Goal: Transaction & Acquisition: Download file/media

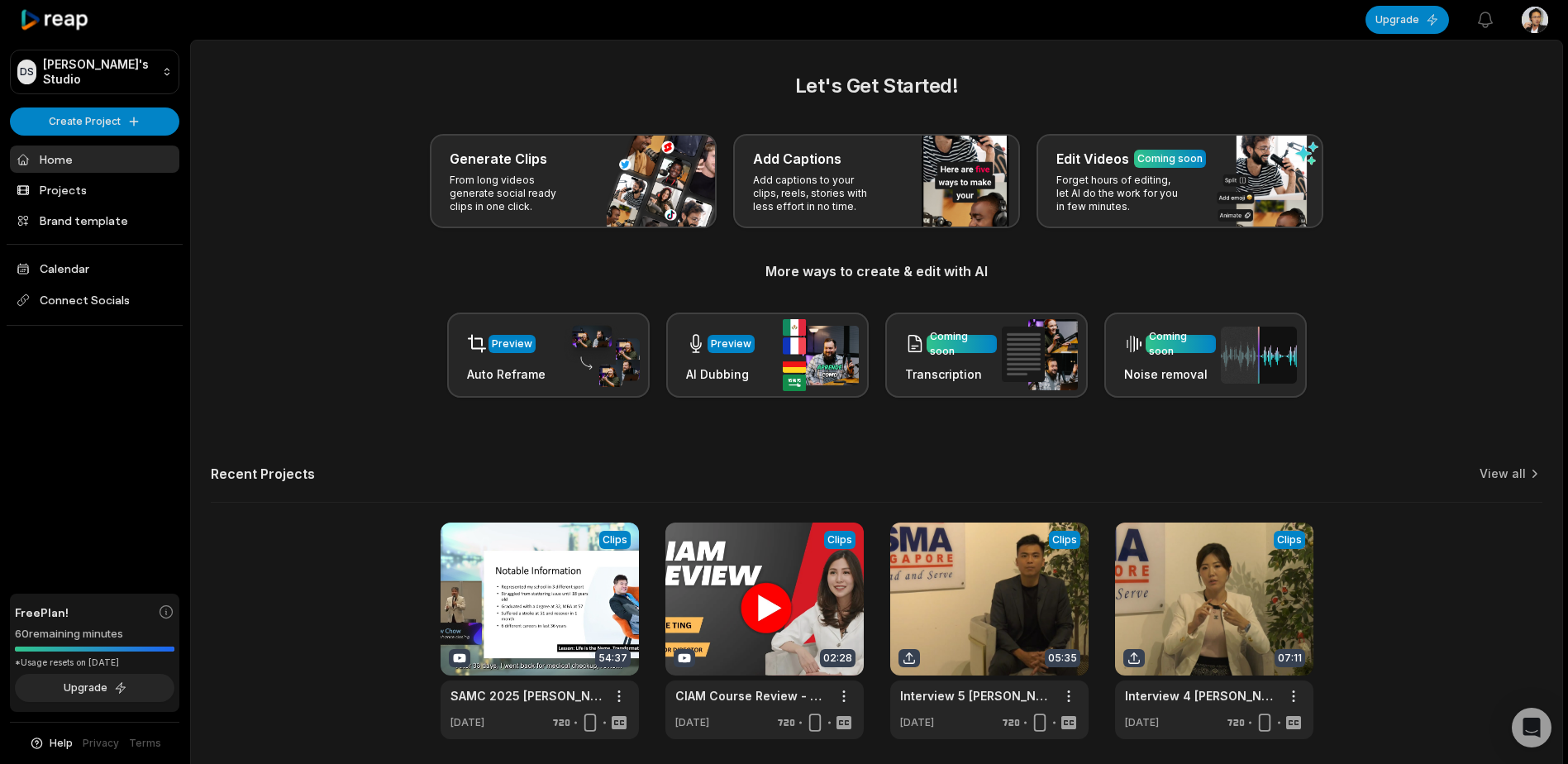
scroll to position [61, 0]
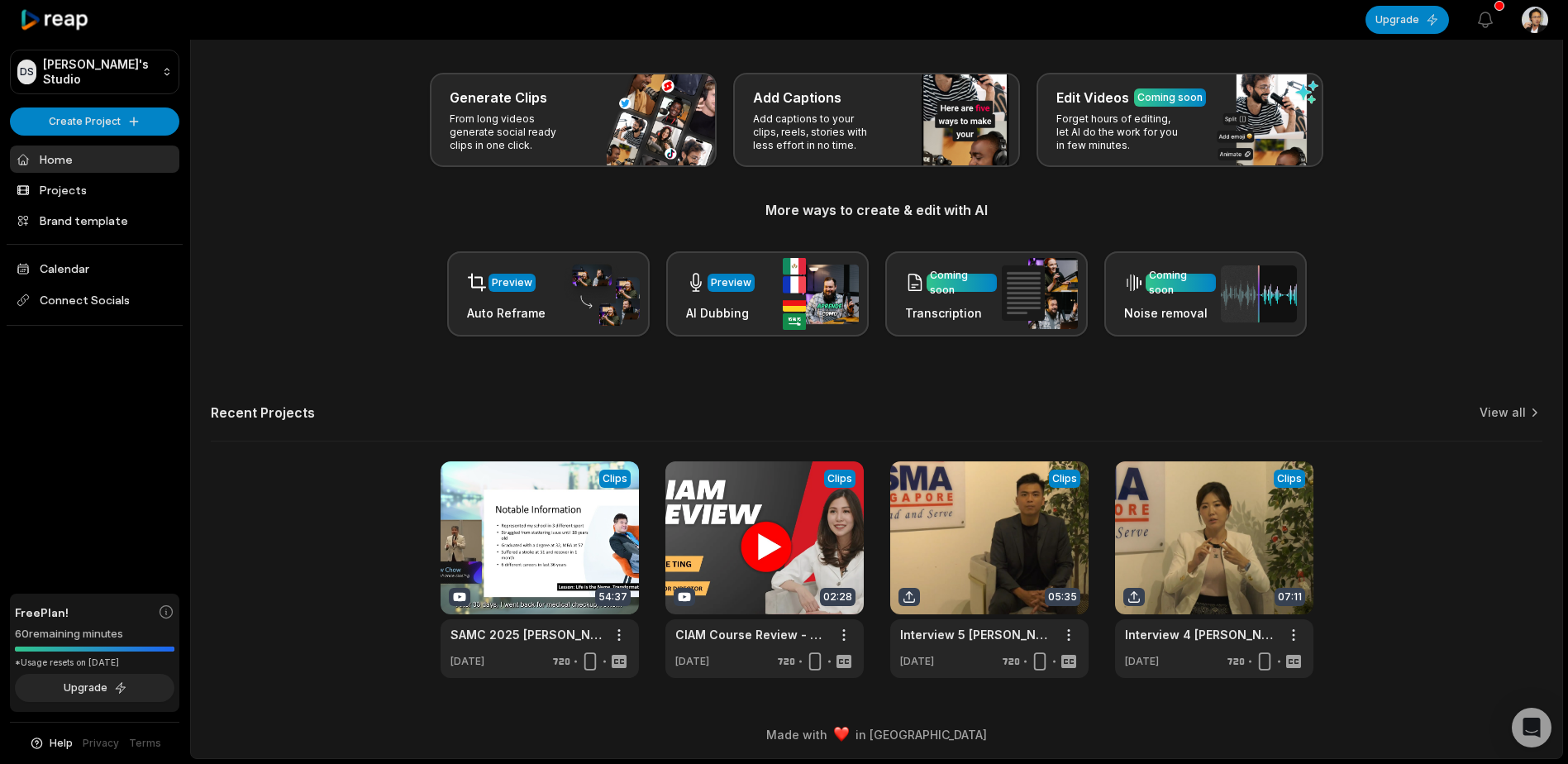
drag, startPoint x: 1360, startPoint y: 524, endPoint x: 1360, endPoint y: 535, distance: 11.0
click at [1360, 524] on div "View Clips Clips 54:37 SAMC 2025 Andrew Chow | Financial Services Managers Asso…" at bounding box center [876, 569] width 1332 height 216
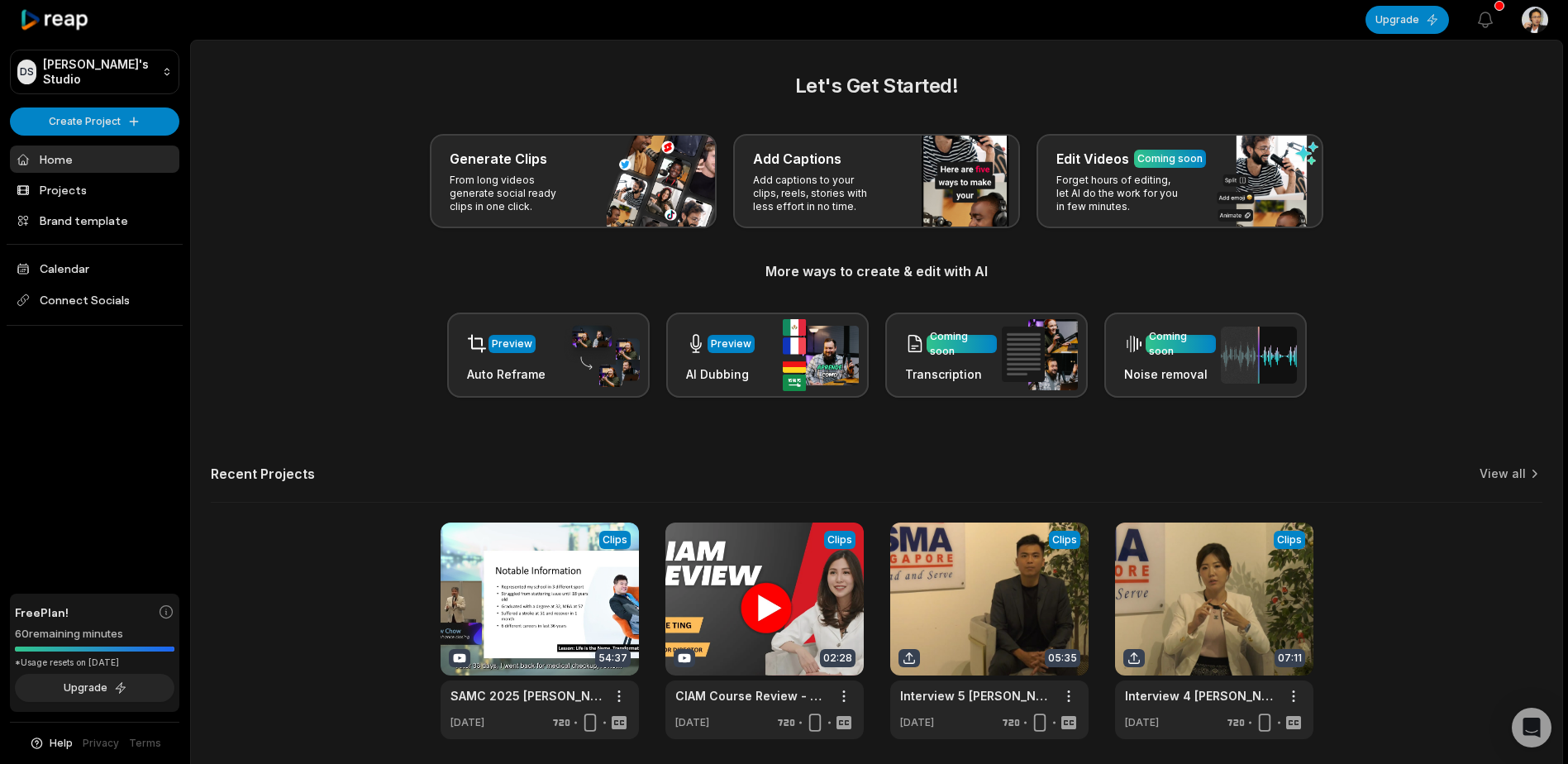
click at [1374, 539] on div "View Clips Clips 54:37 SAMC 2025 Andrew Chow | Financial Services Managers Asso…" at bounding box center [876, 630] width 1332 height 216
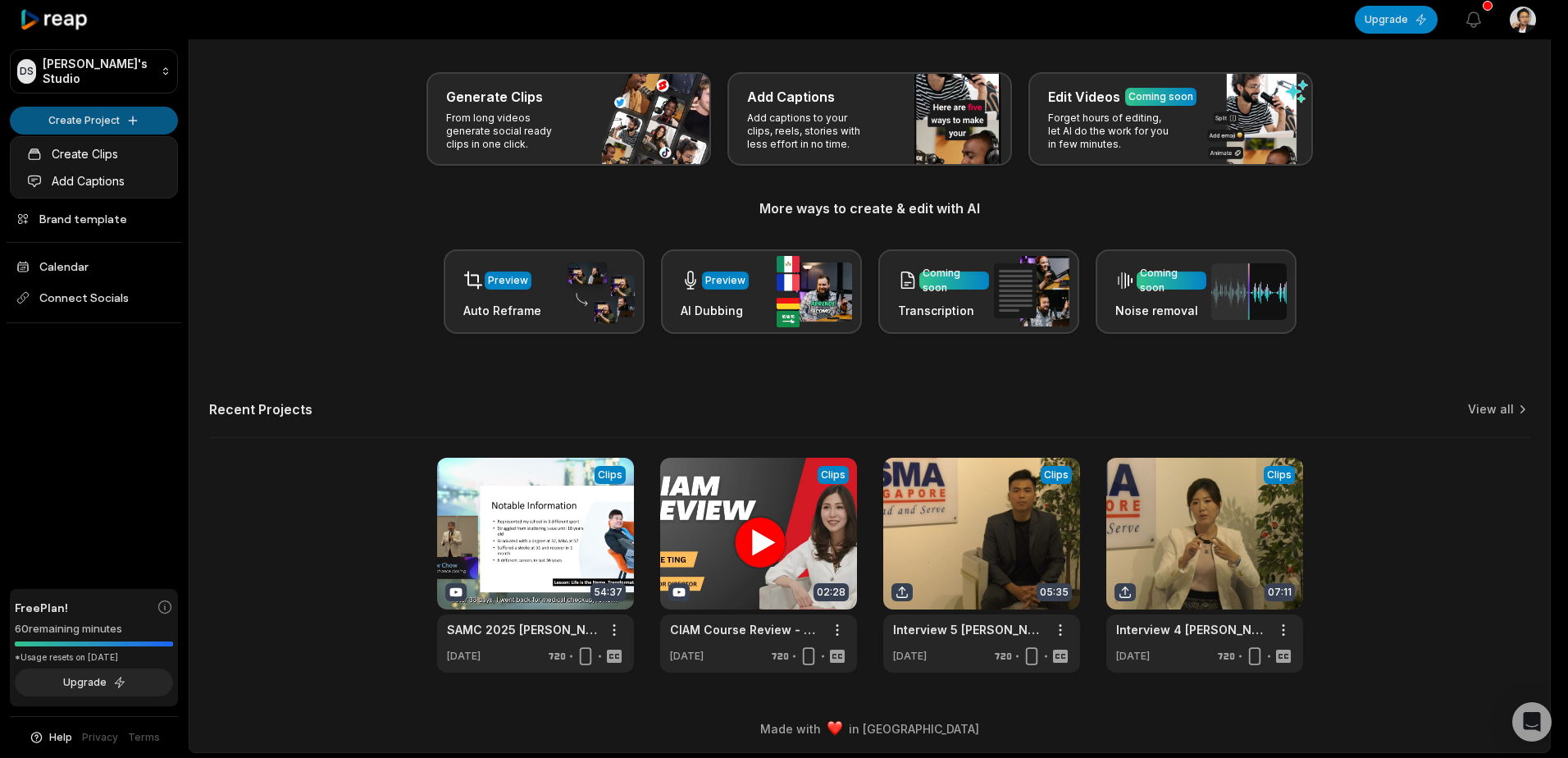
click at [106, 115] on html "DS Daniel's Studio Create Project Home Projects Brand template Calendar Connect…" at bounding box center [784, 318] width 1568 height 758
click at [115, 155] on link "Create Clips" at bounding box center [93, 154] width 160 height 27
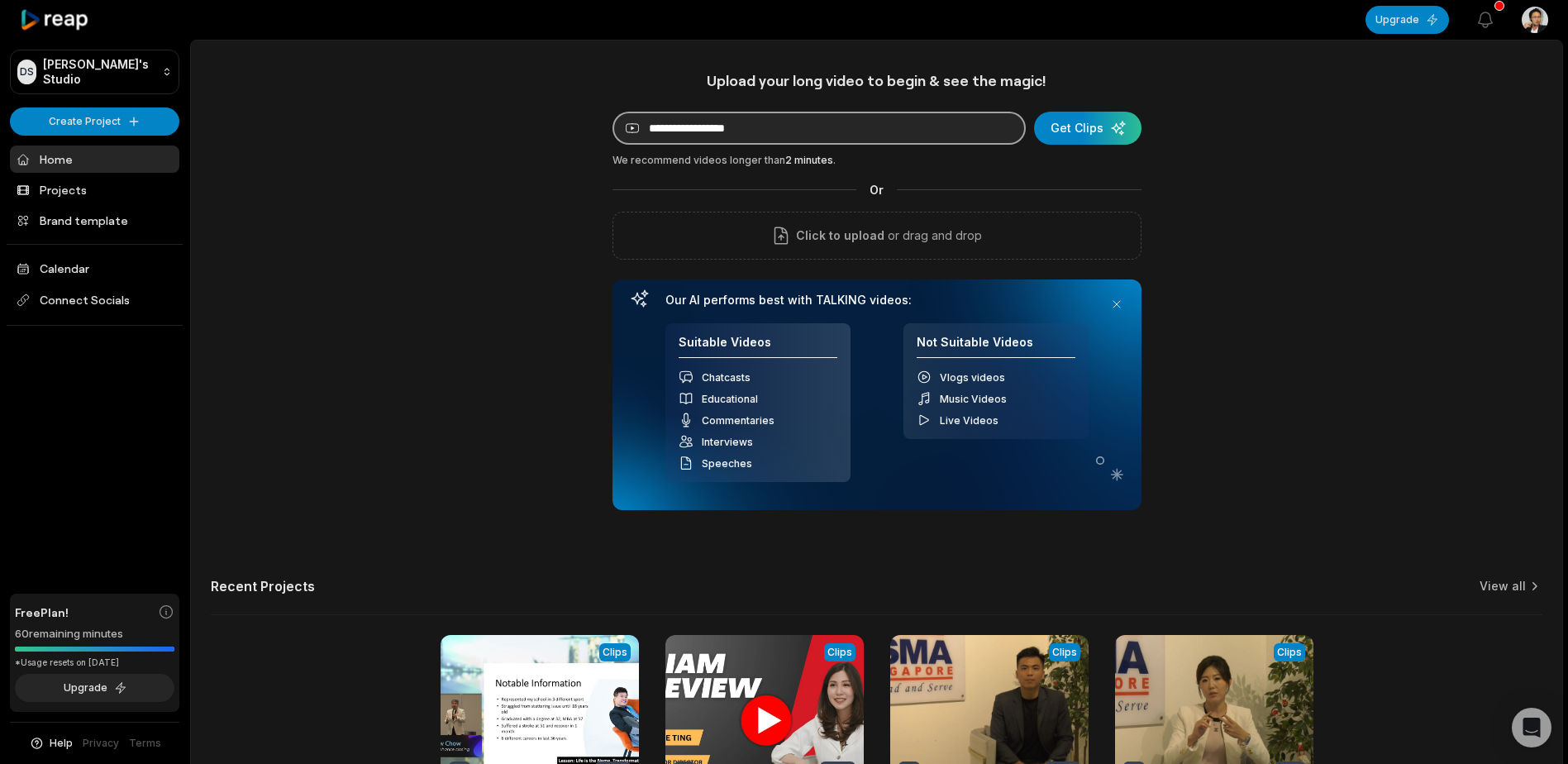
paste input "**********"
click at [781, 141] on input "**********" at bounding box center [818, 128] width 413 height 33
type input "**********"
click at [1077, 134] on div "submit" at bounding box center [1088, 128] width 108 height 33
click at [1352, 366] on div "**********" at bounding box center [876, 460] width 1371 height 780
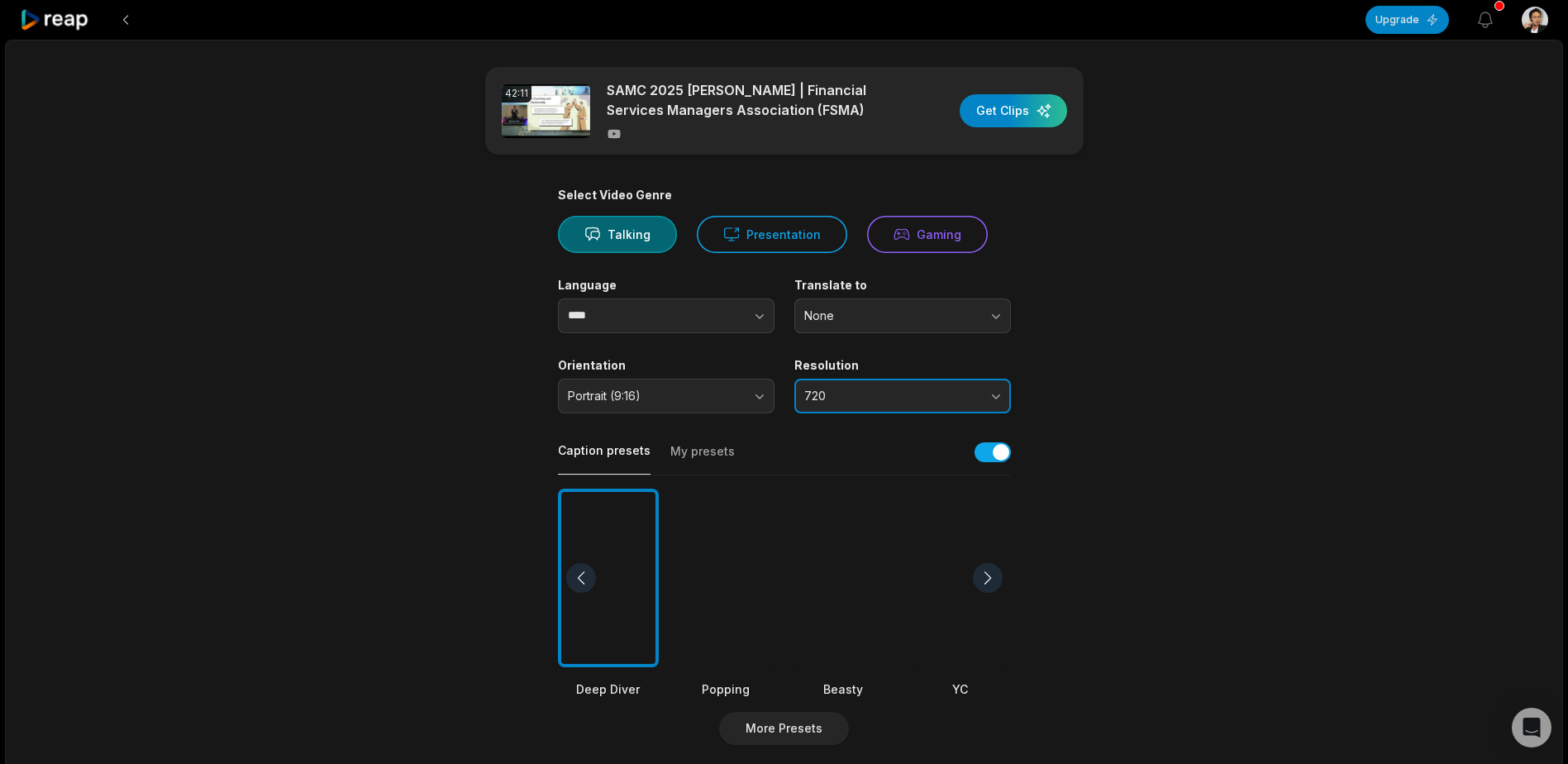
click at [999, 394] on button "720" at bounding box center [902, 396] width 216 height 34
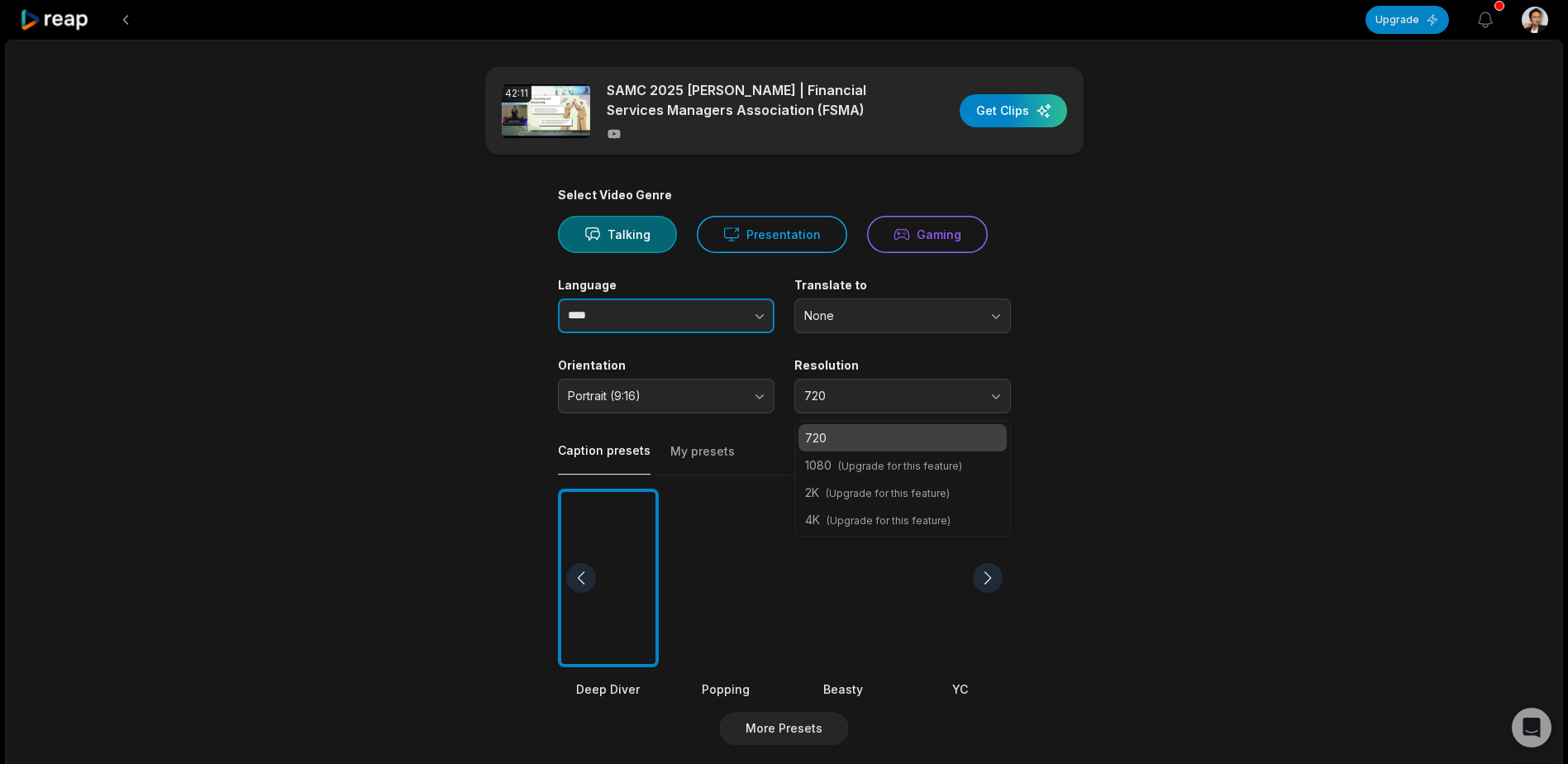
click at [740, 313] on button "button" at bounding box center [726, 316] width 94 height 34
type input "****"
click at [745, 319] on button "button" at bounding box center [726, 316] width 94 height 34
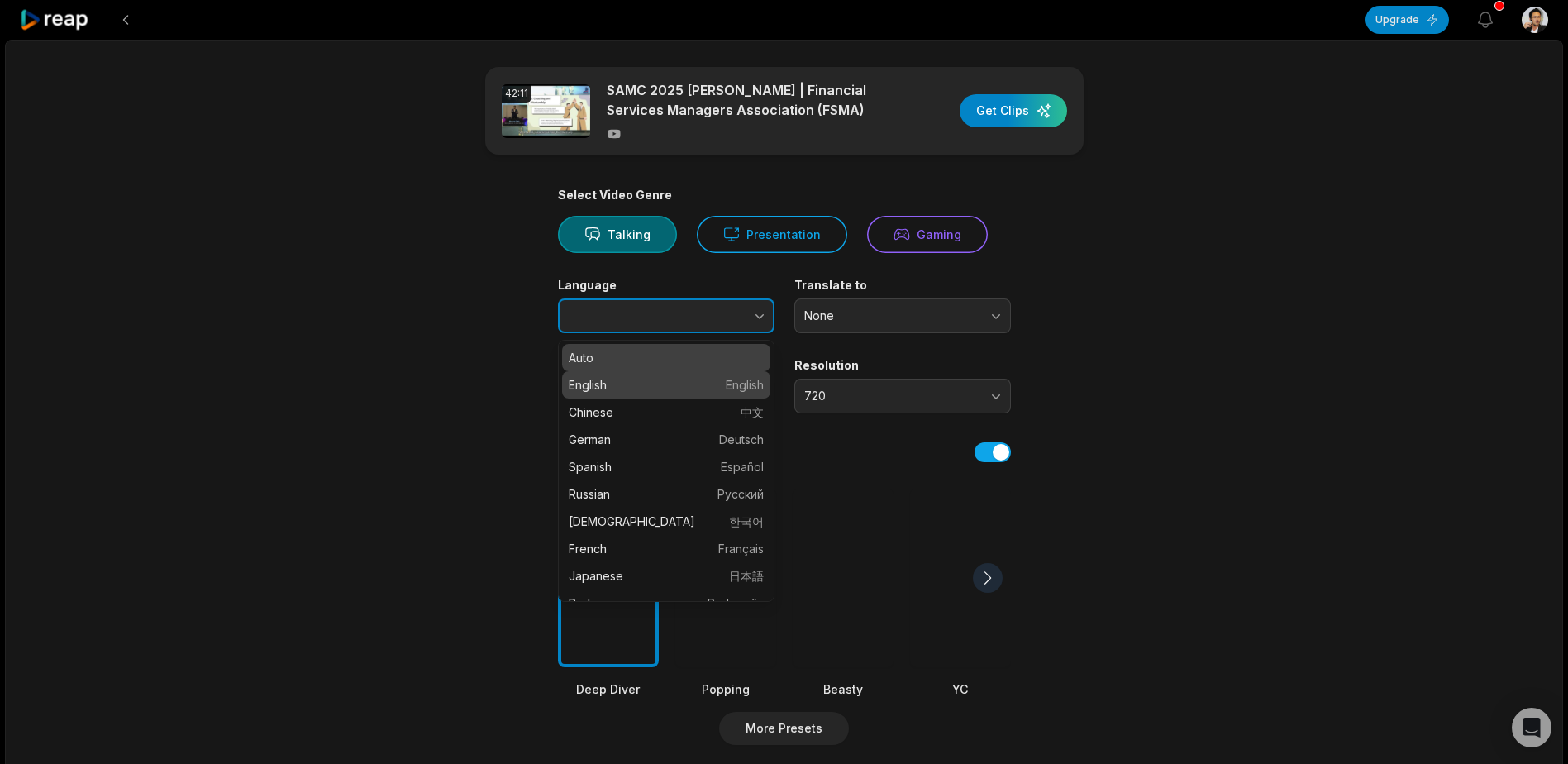
type input "*******"
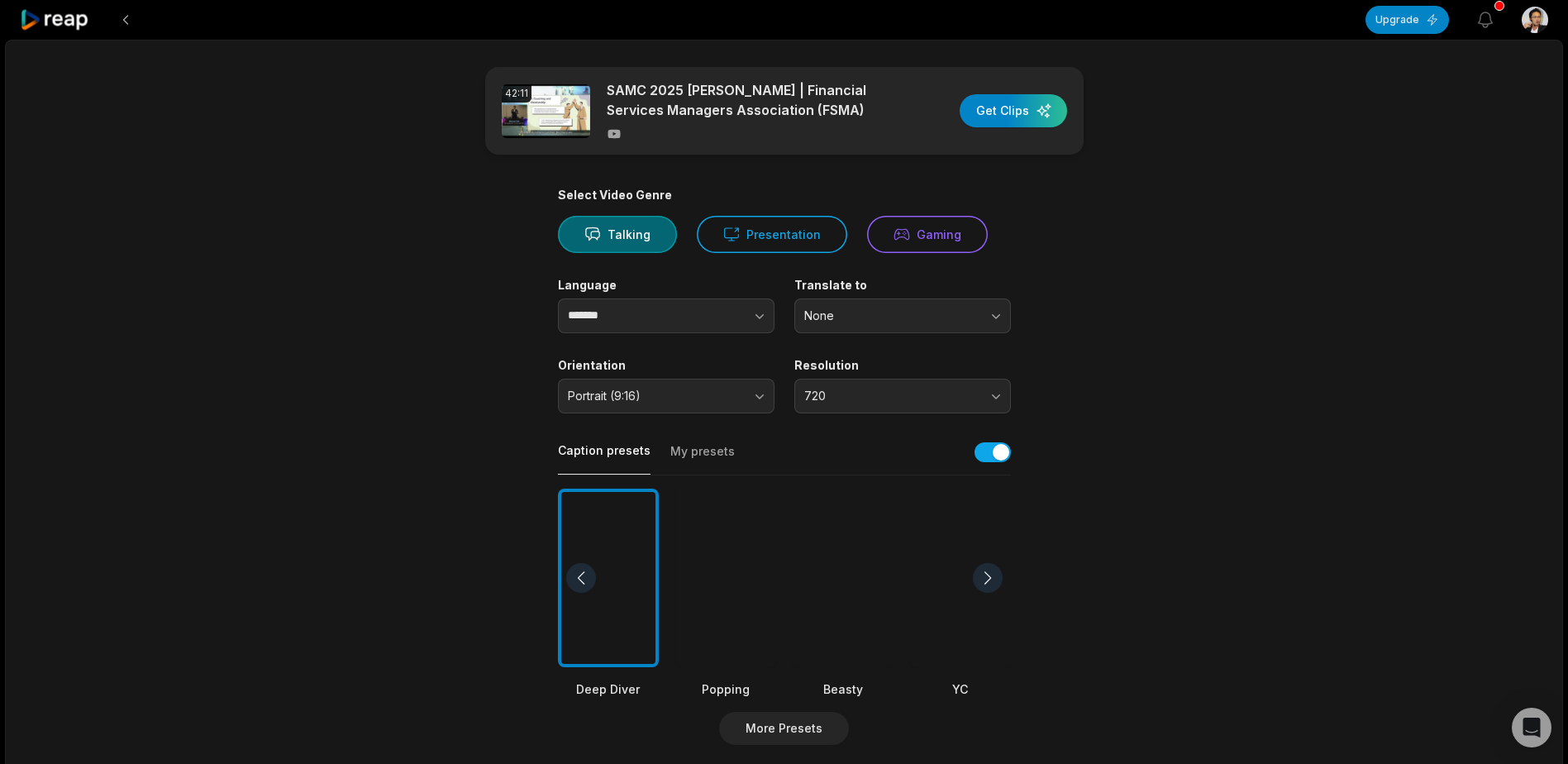
click at [508, 395] on main "42:11 SAMC 2025 Marcus Peh | Financial Services Managers Association (FSMA) Get…" at bounding box center [785, 573] width 800 height 1012
click at [1175, 466] on main "42:11 SAMC 2025 Marcus Peh | Financial Services Managers Association (FSMA) Get…" at bounding box center [785, 573] width 800 height 1012
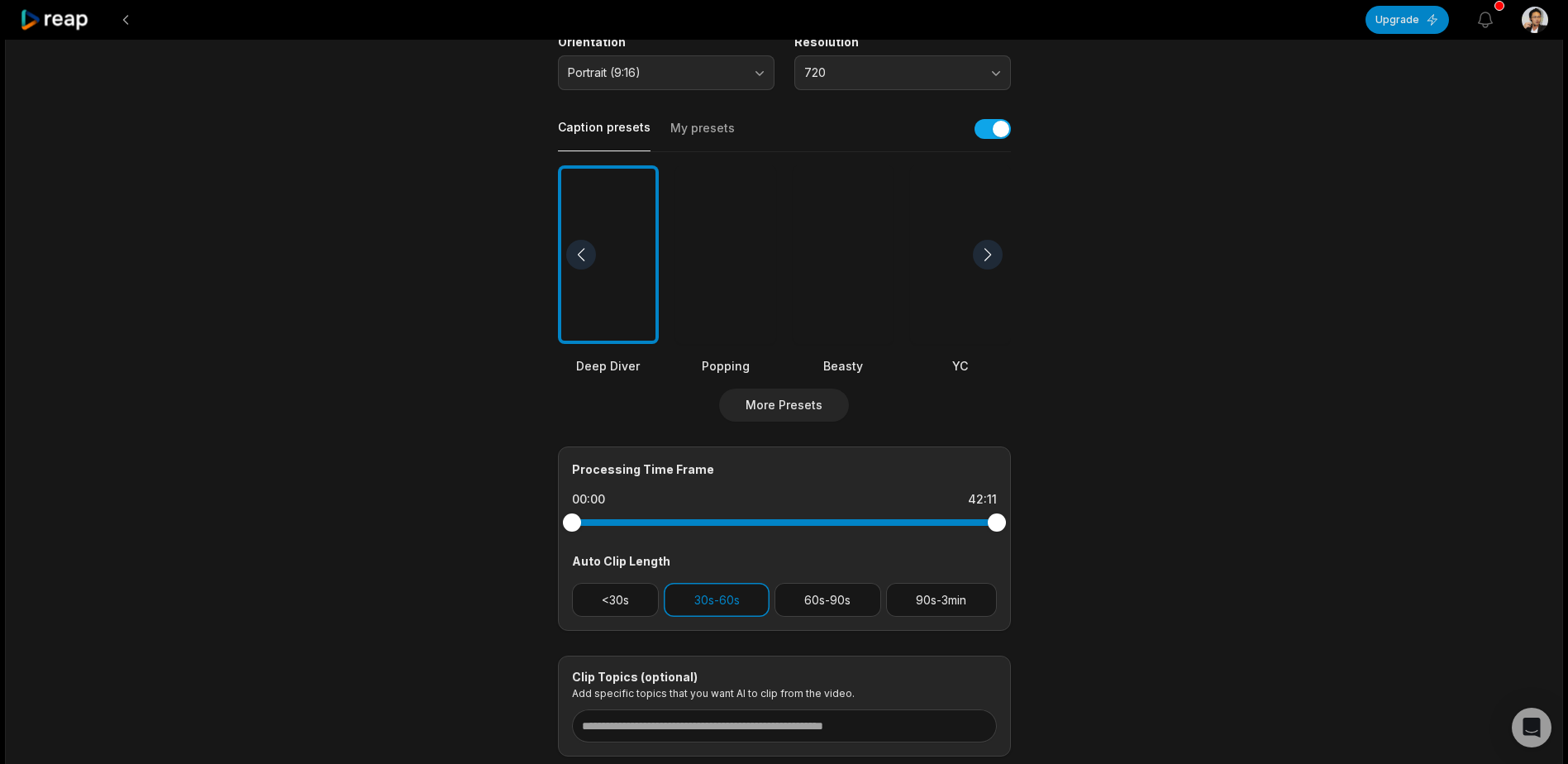
scroll to position [330, 0]
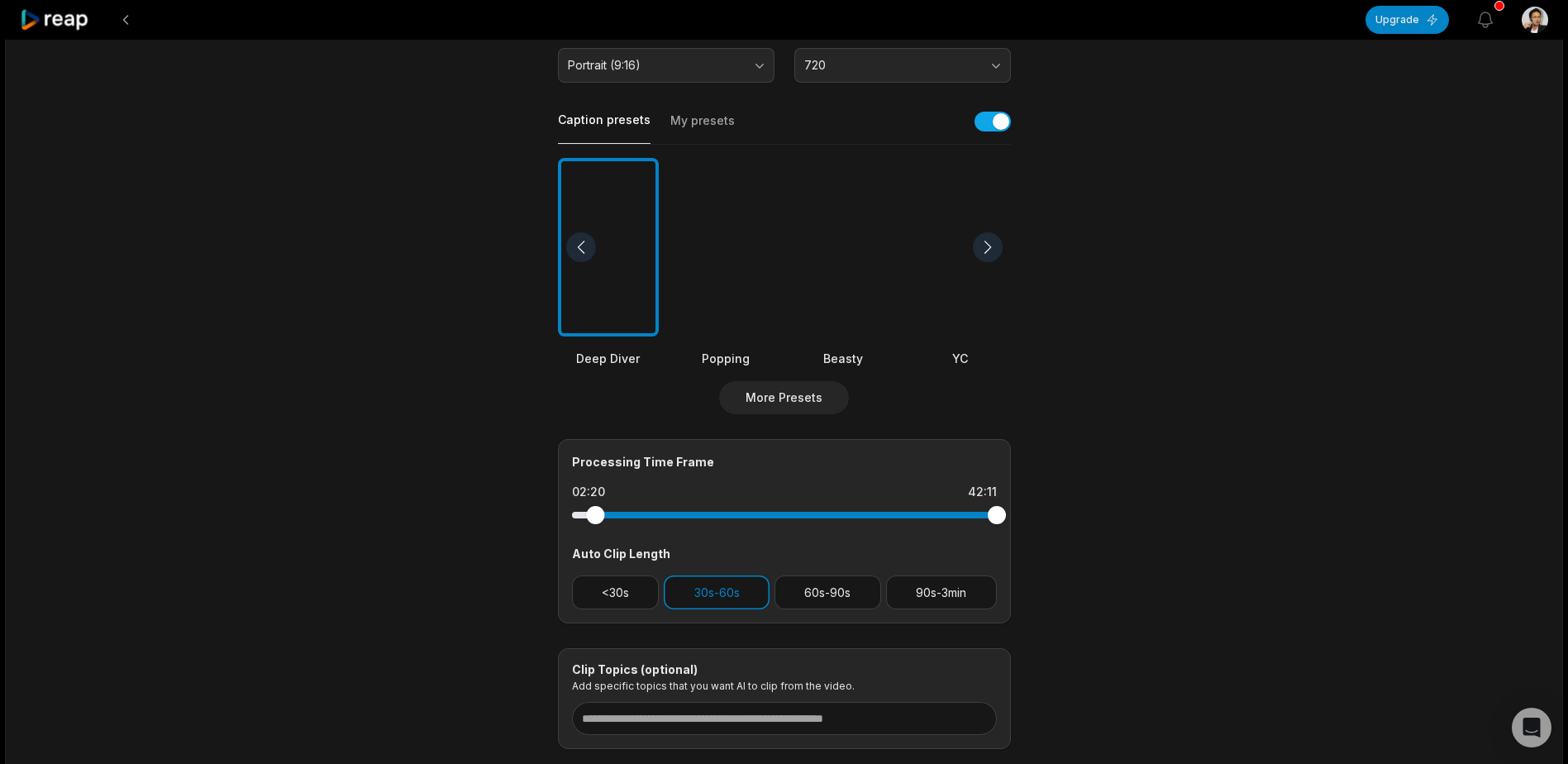
drag, startPoint x: 571, startPoint y: 511, endPoint x: 595, endPoint y: 511, distance: 24.0
click at [595, 511] on div at bounding box center [594, 515] width 18 height 18
click at [987, 517] on div at bounding box center [987, 515] width 18 height 18
click at [1231, 454] on div "42:11 SAMC 2025 Marcus Peh | Financial Services Managers Association (FSMA) Get…" at bounding box center [784, 286] width 1559 height 1154
click at [637, 601] on button "<30s" at bounding box center [616, 592] width 88 height 34
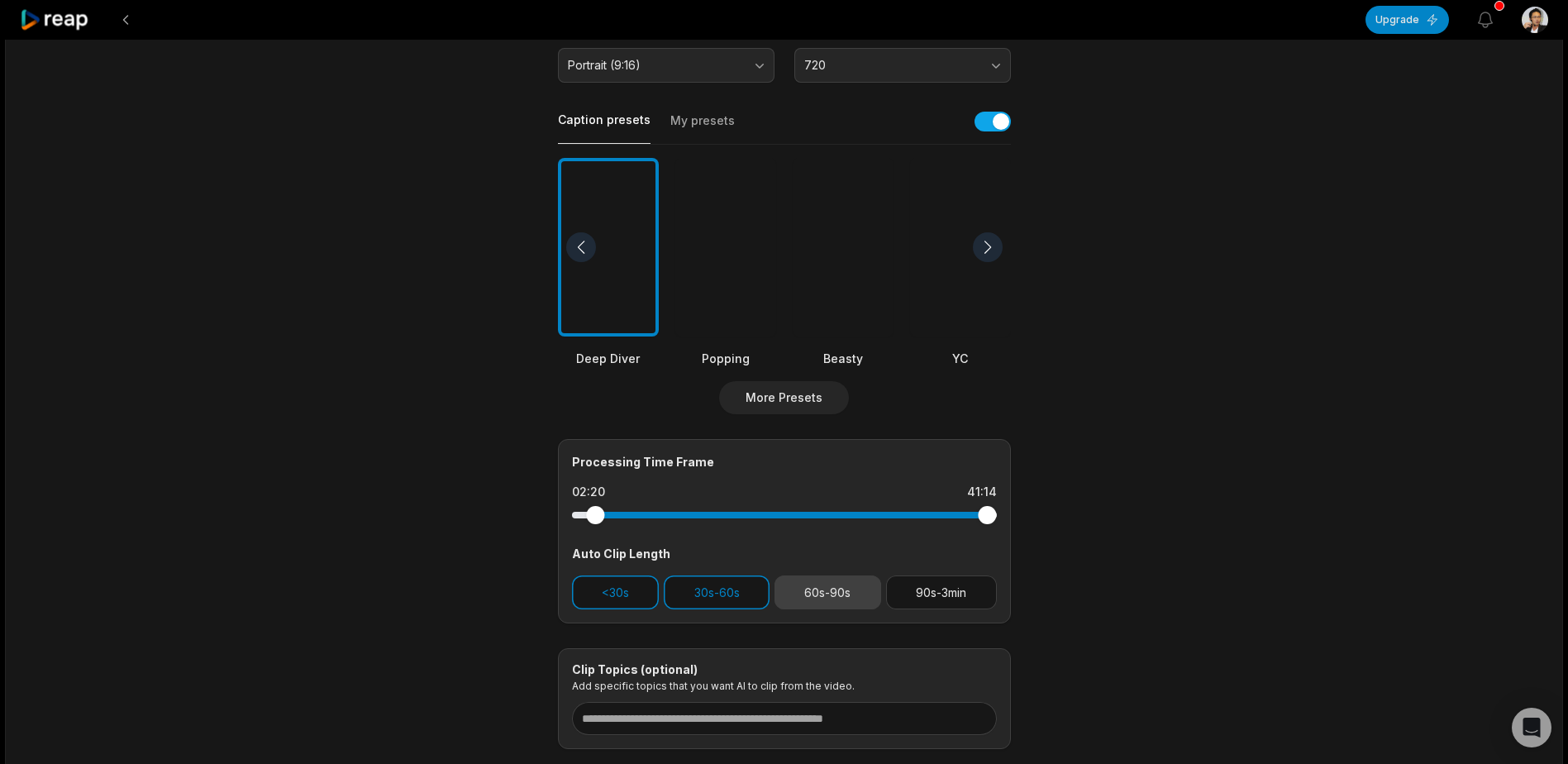
click at [821, 606] on button "60s-90s" at bounding box center [828, 592] width 107 height 34
click at [1080, 597] on main "42:11 SAMC 2025 Marcus Peh | Financial Services Managers Association (FSMA) Get…" at bounding box center [785, 242] width 800 height 1012
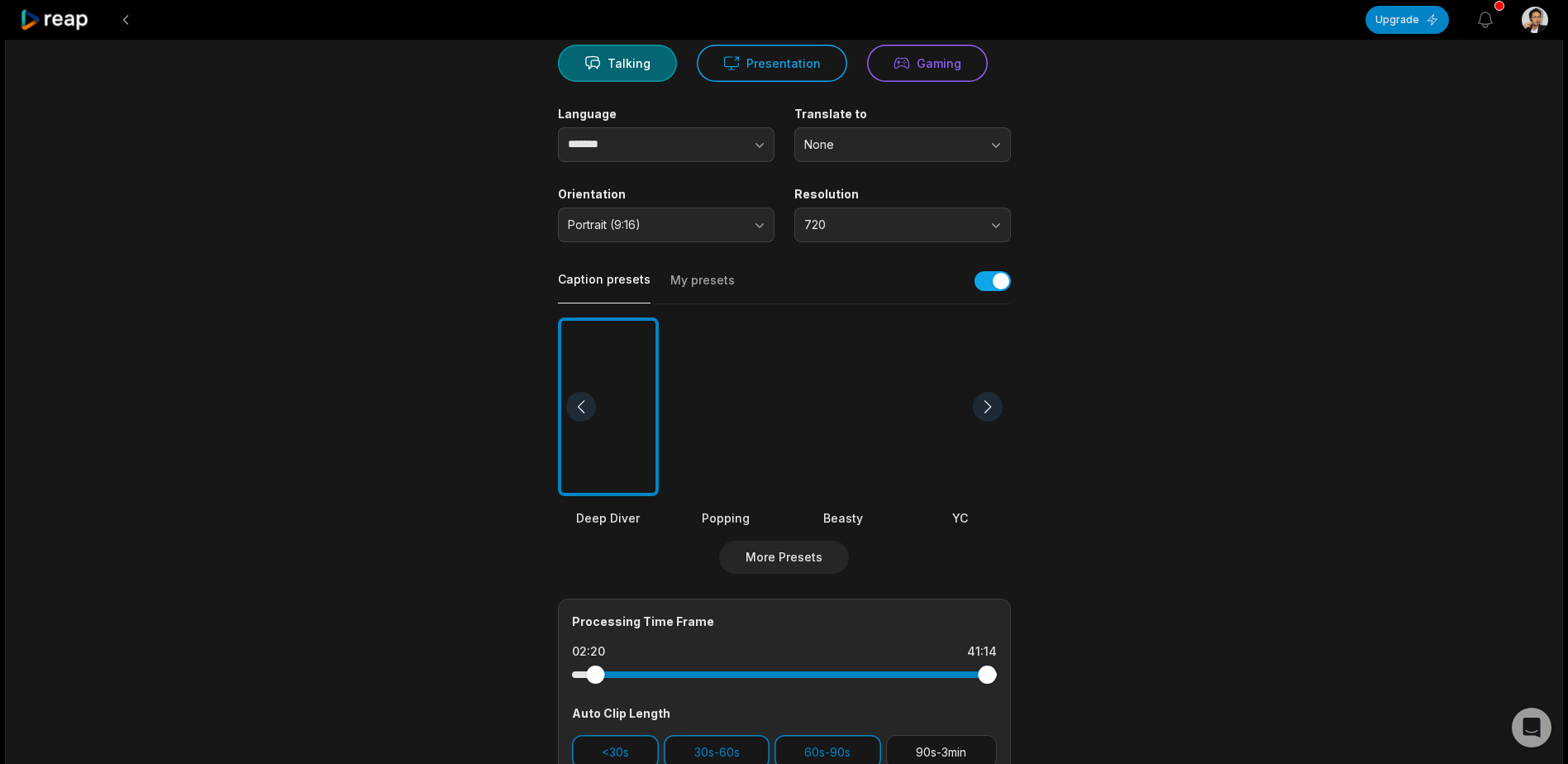
scroll to position [0, 0]
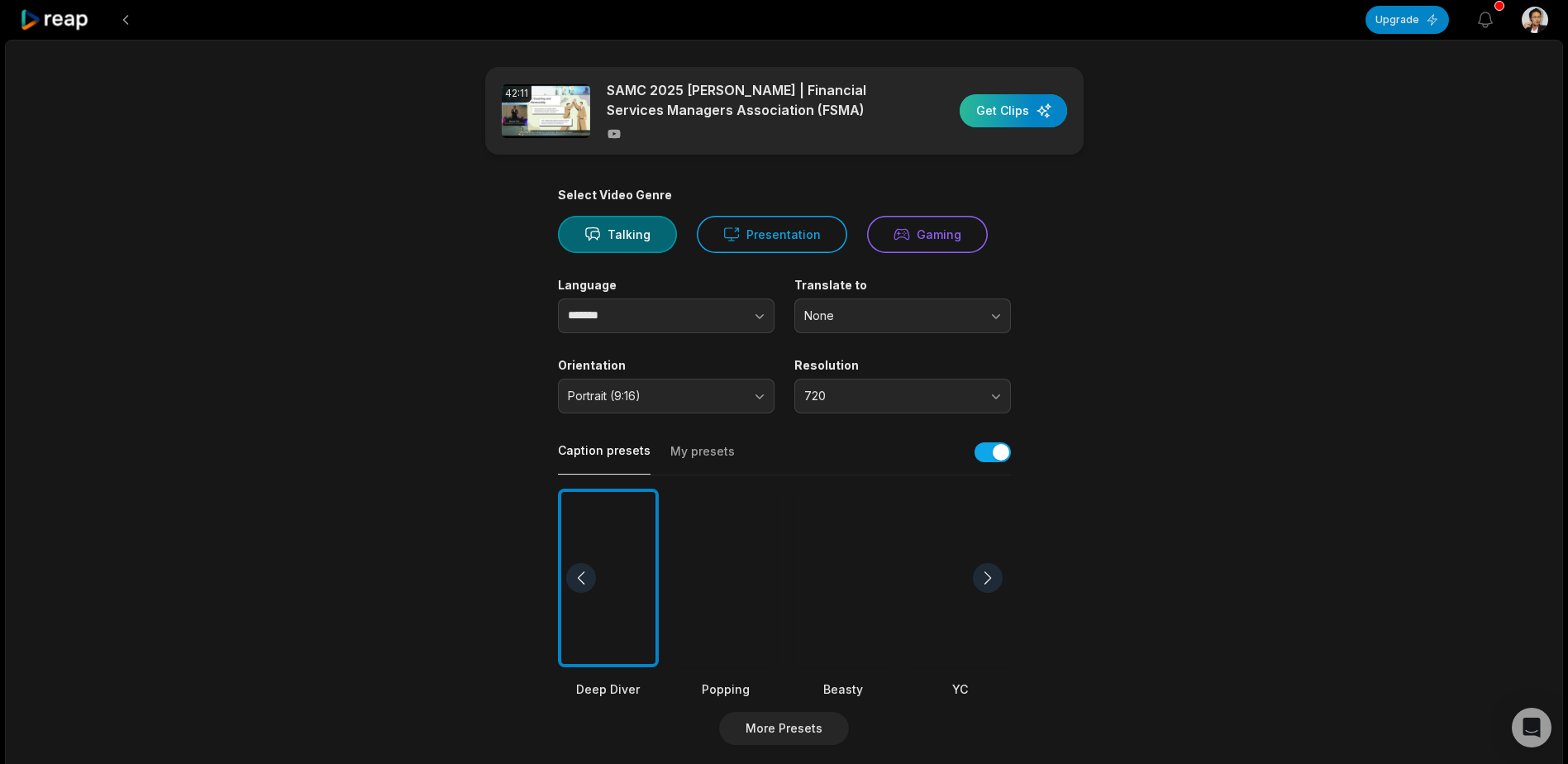
click at [1031, 123] on div "button" at bounding box center [1013, 110] width 108 height 33
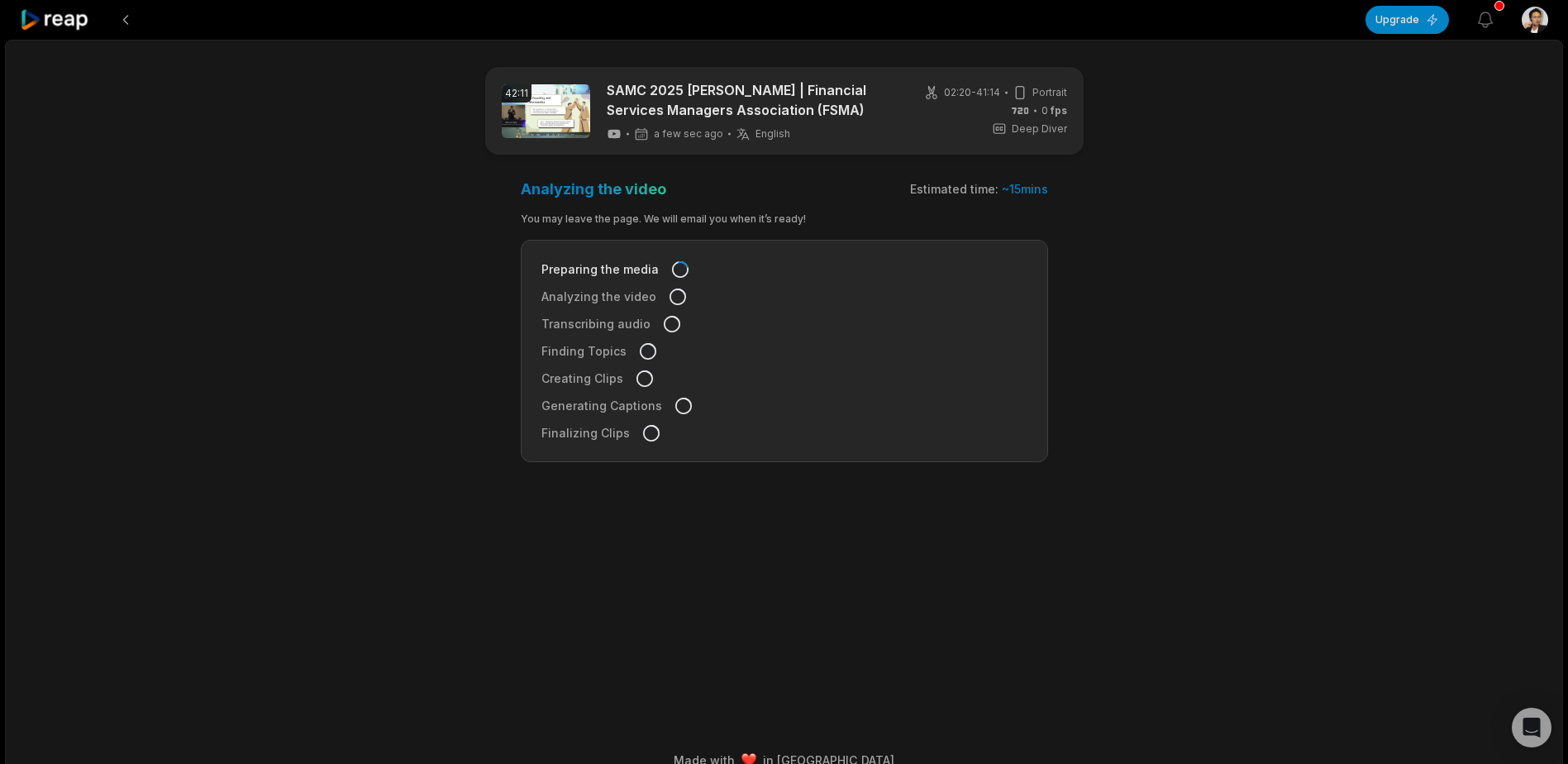
drag, startPoint x: 1201, startPoint y: 343, endPoint x: 623, endPoint y: 343, distance: 578.0
click at [1201, 343] on div "42:11 SAMC 2025 Marcus Peh | Financial Services Managers Association (FSMA) a f…" at bounding box center [784, 411] width 1559 height 744
click at [850, 611] on main "42:11 SAMC 2025 Marcus Peh | Financial Services Managers Association (FSMA) 3 m…" at bounding box center [785, 366] width 800 height 598
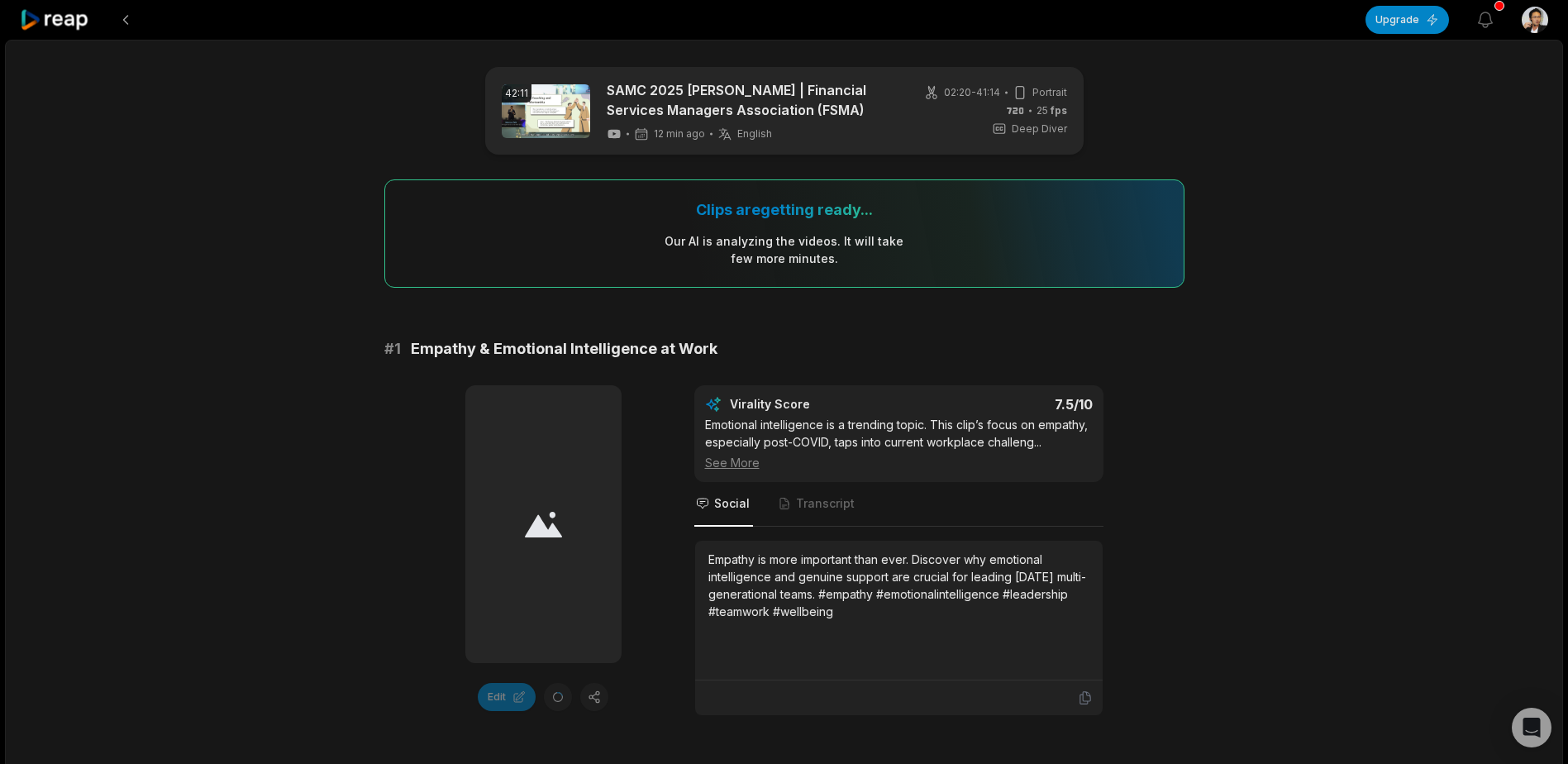
click at [538, 535] on icon at bounding box center [543, 524] width 37 height 26
click at [599, 697] on div "Edit" at bounding box center [543, 697] width 156 height 28
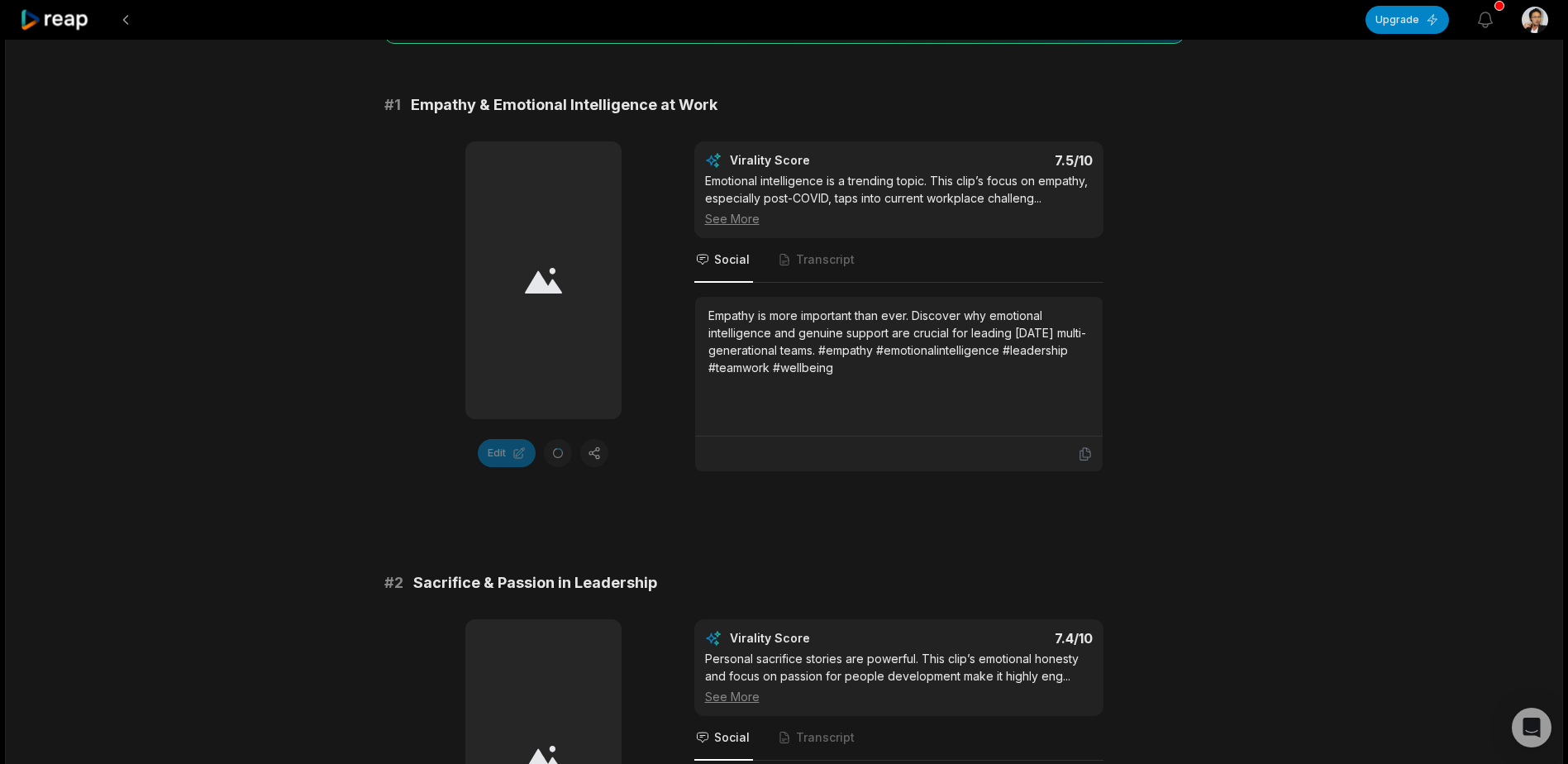
scroll to position [248, 0]
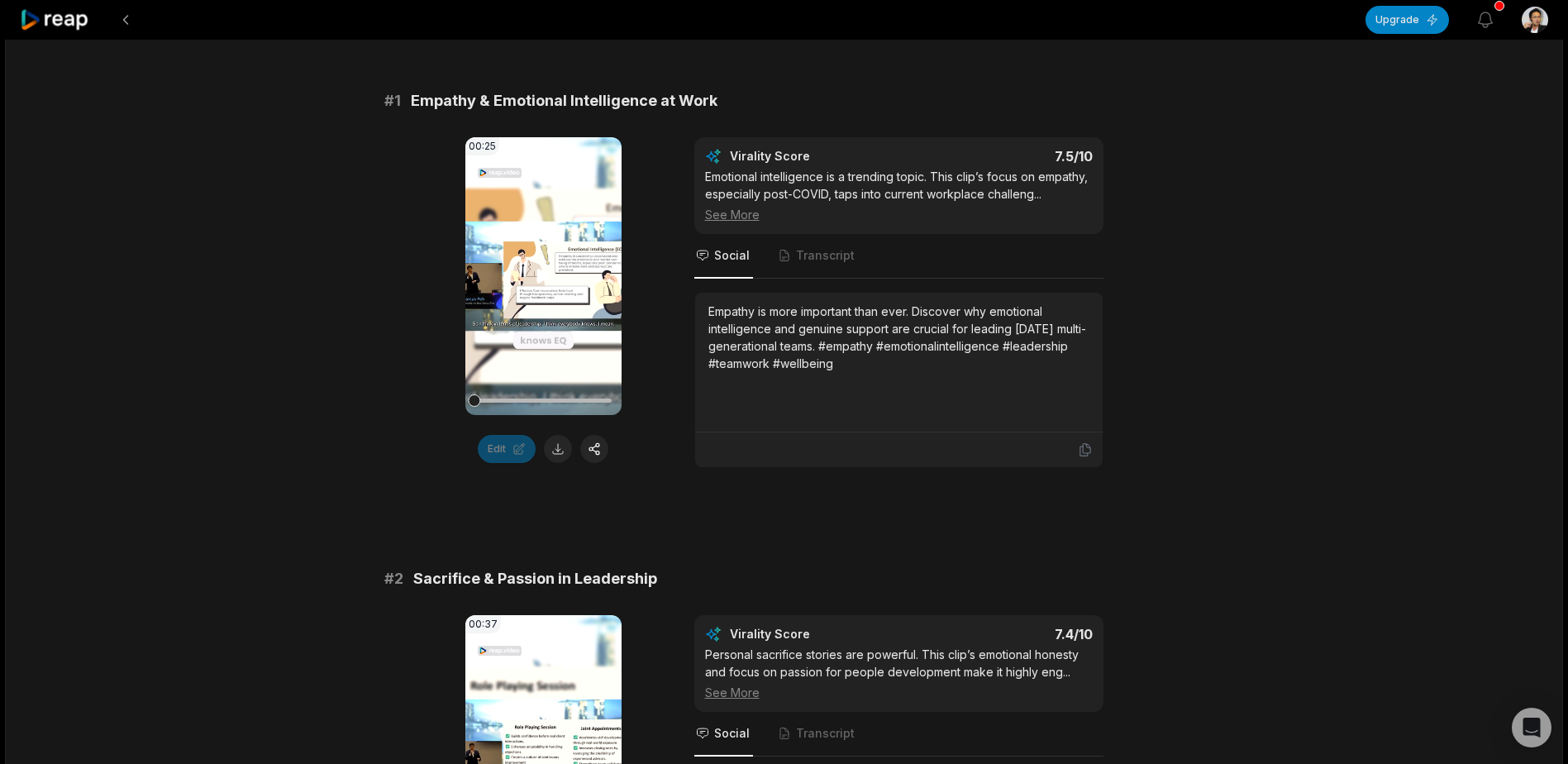
click at [543, 246] on video "Your browser does not support mp4 format." at bounding box center [543, 276] width 156 height 278
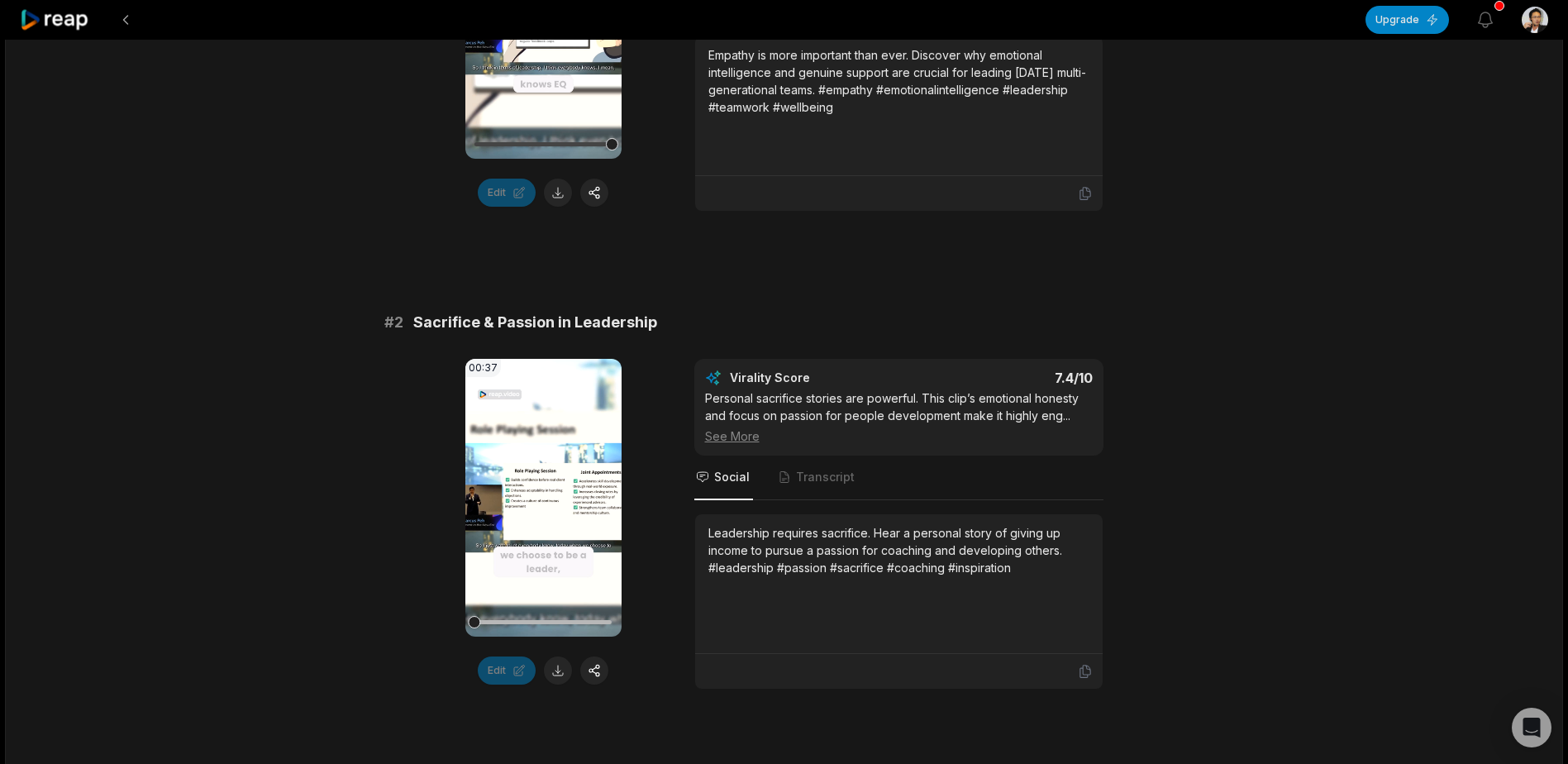
scroll to position [517, 0]
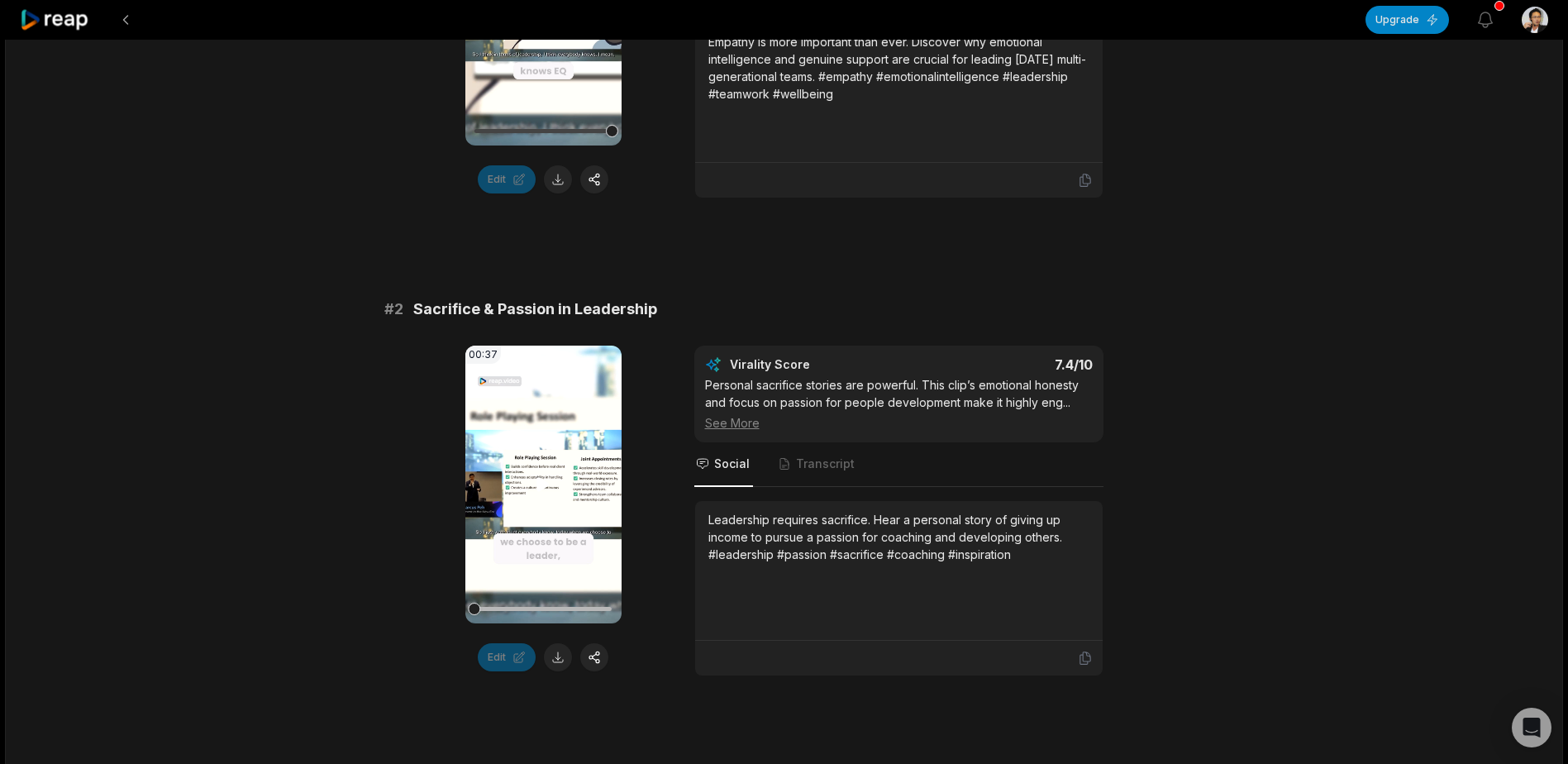
click at [536, 520] on video "Your browser does not support mp4 format." at bounding box center [543, 485] width 156 height 278
click at [492, 606] on div at bounding box center [543, 608] width 137 height 4
click at [492, 606] on div at bounding box center [492, 609] width 12 height 12
click at [820, 477] on span "Transcript" at bounding box center [817, 465] width 82 height 45
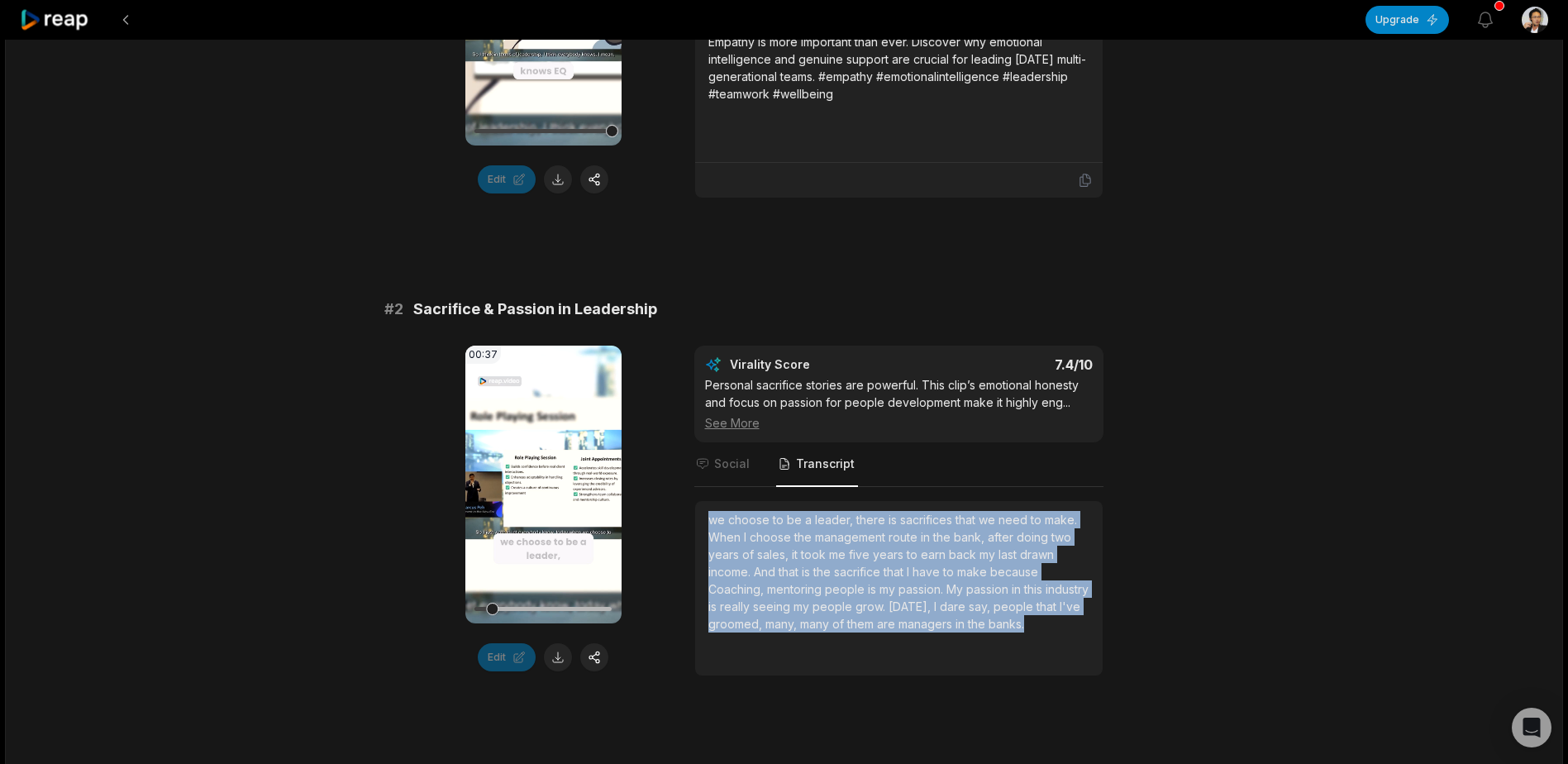
drag, startPoint x: 1076, startPoint y: 624, endPoint x: 697, endPoint y: 517, distance: 393.8
click at [697, 517] on div "we choose to be a leader, there is sacrifices that we need to make. When I choo…" at bounding box center [899, 588] width 407 height 174
copy div "we choose to be a leader, there is sacrifices that we need to make. When I choo…"
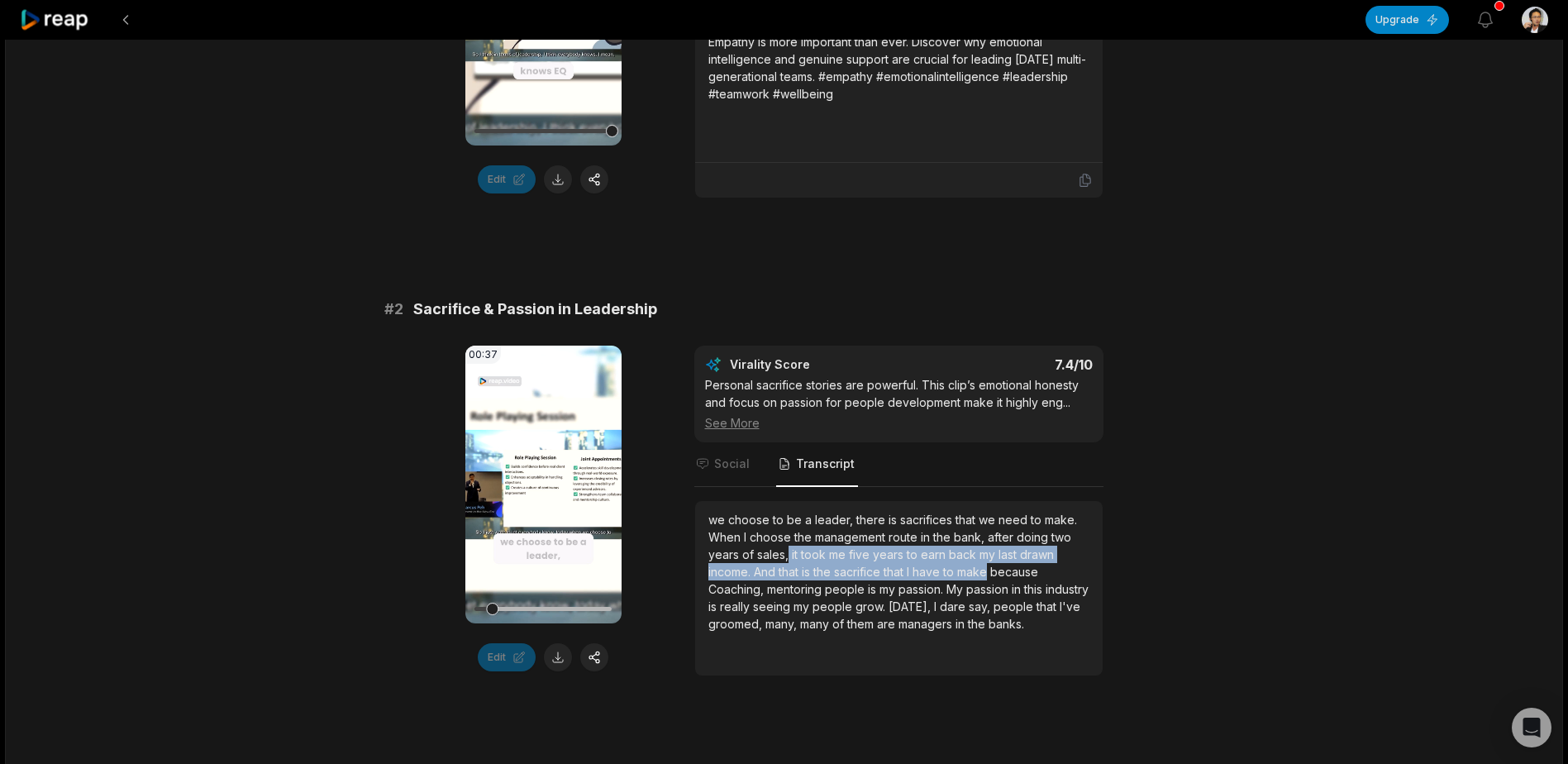
drag, startPoint x: 786, startPoint y: 554, endPoint x: 990, endPoint y: 575, distance: 205.1
click at [990, 575] on div "we choose to be a leader, there is sacrifices that we need to make. When I choo…" at bounding box center [899, 571] width 381 height 122
copy div "it took me five years to earn back my last drawn income. And that is the sacrif…"
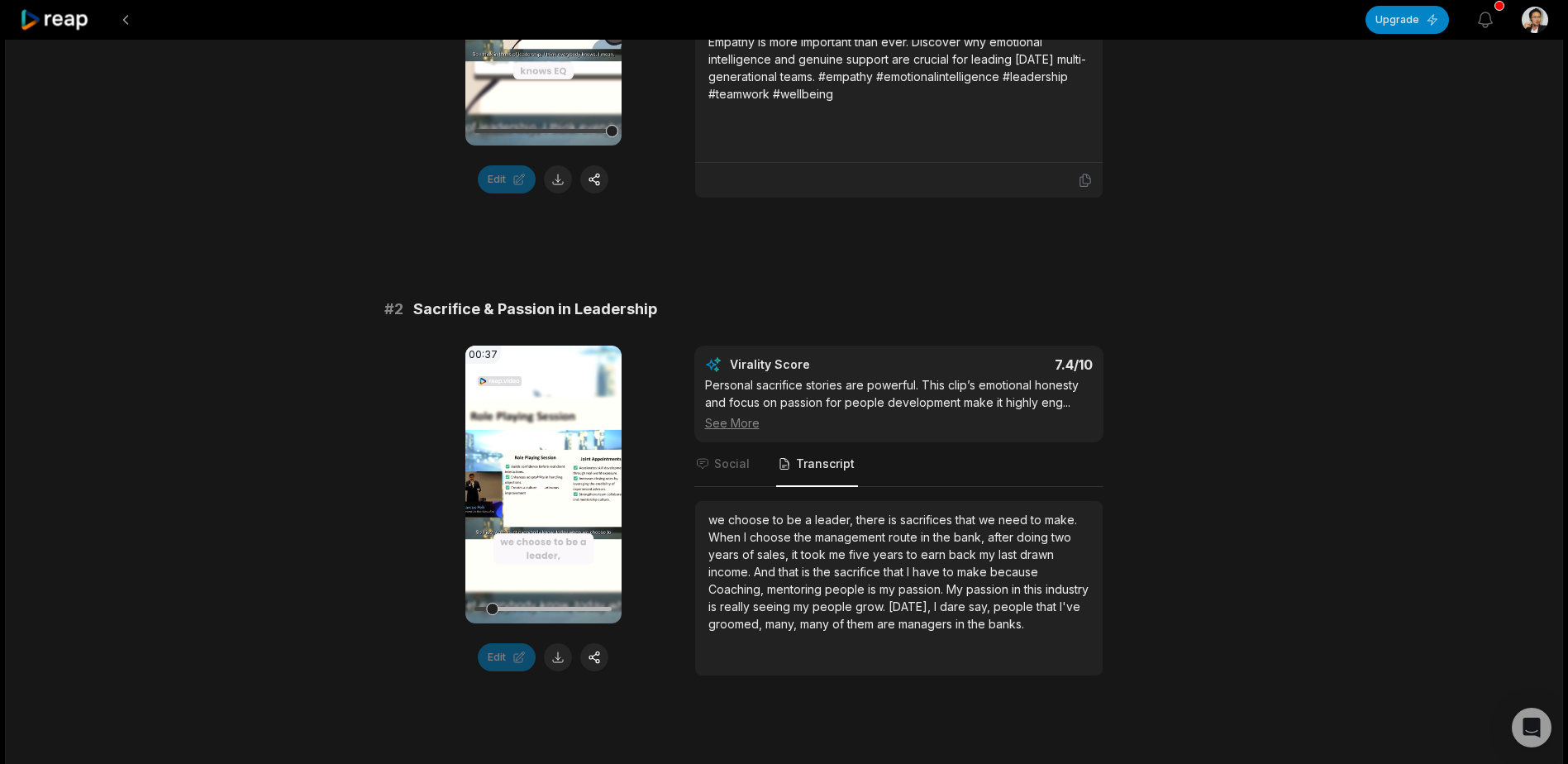
click at [557, 518] on video "Your browser does not support mp4 format." at bounding box center [543, 485] width 156 height 278
click at [562, 653] on button at bounding box center [558, 657] width 28 height 28
click at [542, 529] on video "Your browser does not support mp4 format." at bounding box center [543, 485] width 156 height 278
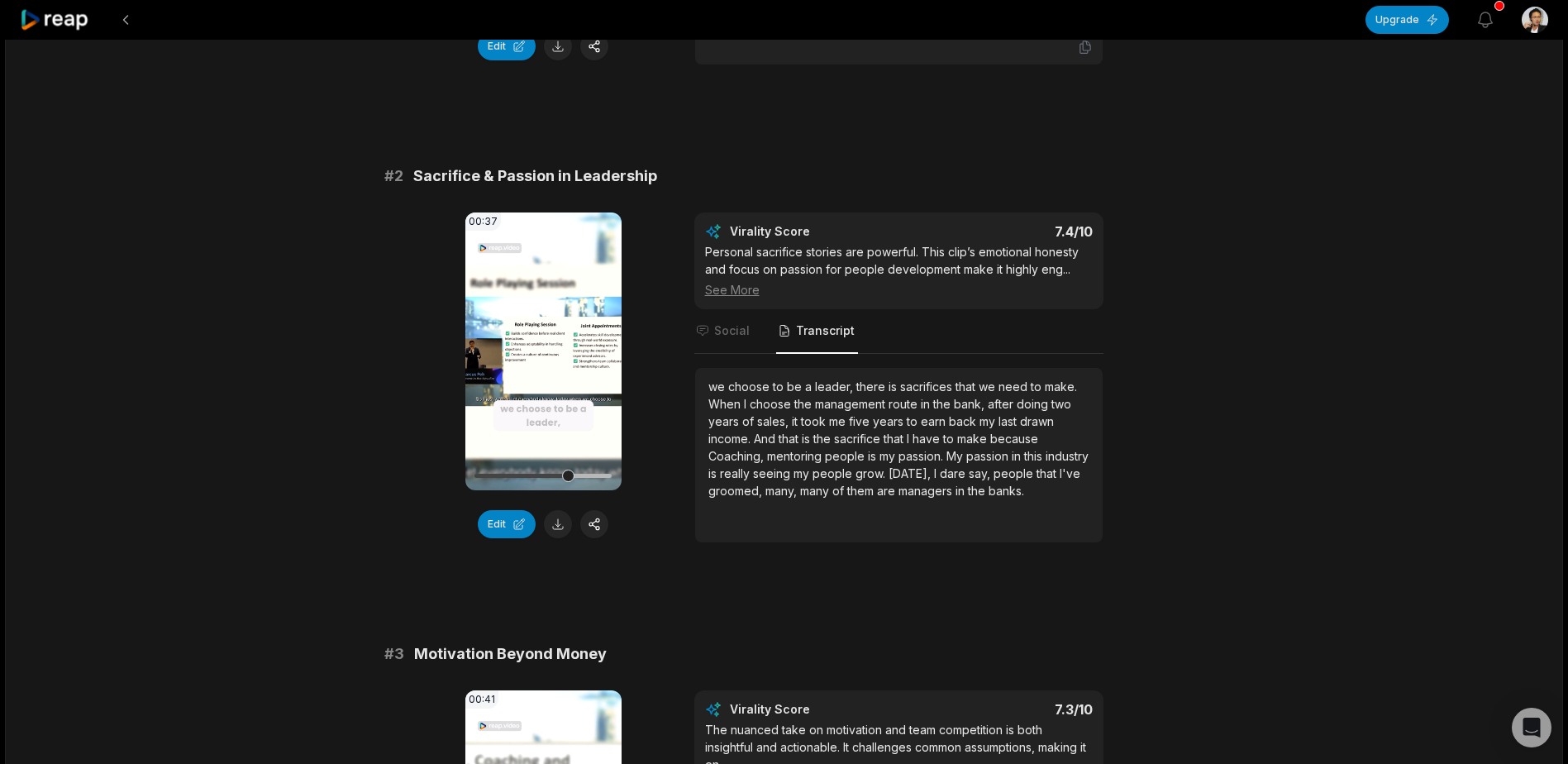
scroll to position [385, 0]
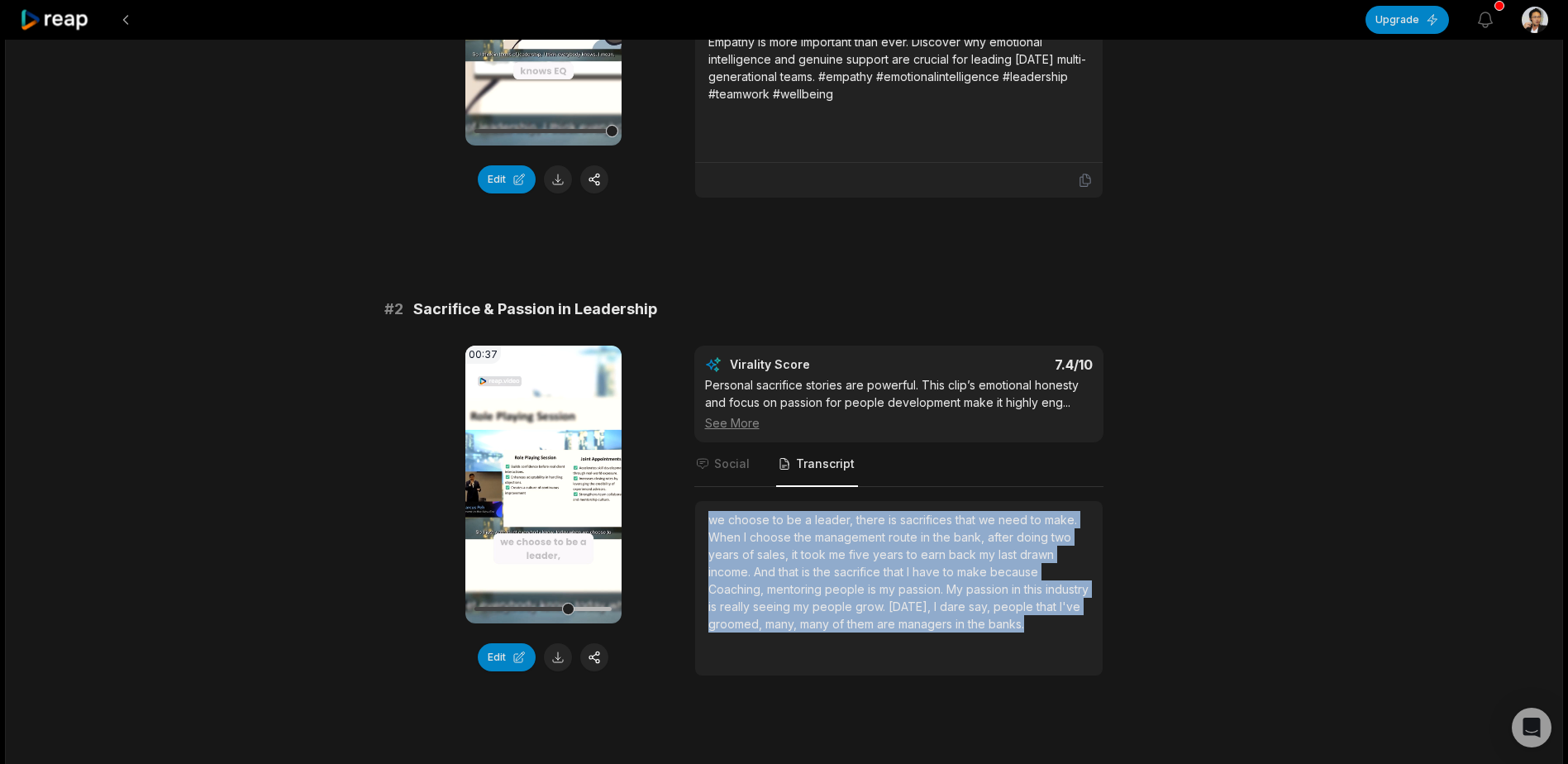
drag, startPoint x: 705, startPoint y: 517, endPoint x: 1090, endPoint y: 648, distance: 406.7
click at [1090, 648] on div "we choose to be a leader, there is sacrifices that we need to make. When I choo…" at bounding box center [899, 588] width 407 height 174
copy div "we choose to be a leader, there is sacrifices that we need to make. When I choo…"
